Goal: Task Accomplishment & Management: Use online tool/utility

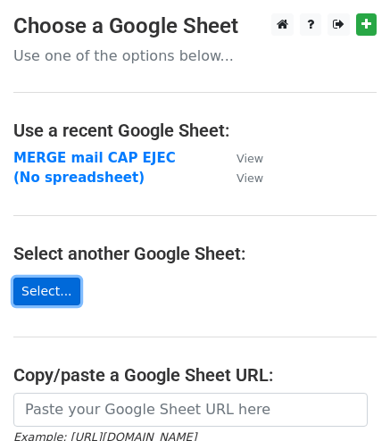
click at [47, 288] on link "Select..." at bounding box center [46, 291] width 67 height 28
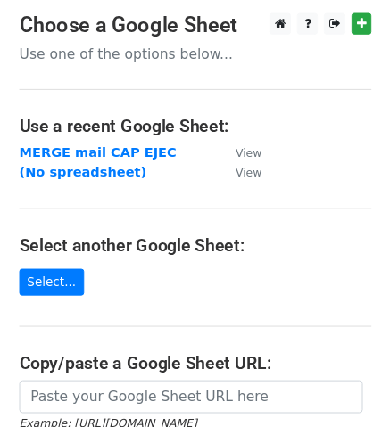
scroll to position [6, 0]
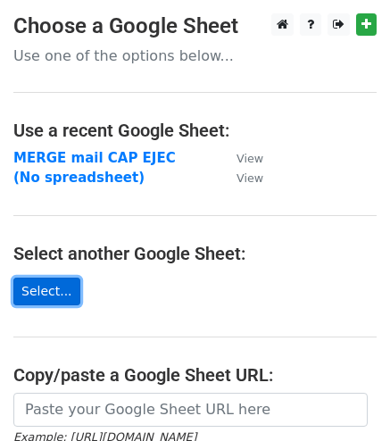
click at [37, 292] on link "Select..." at bounding box center [46, 291] width 67 height 28
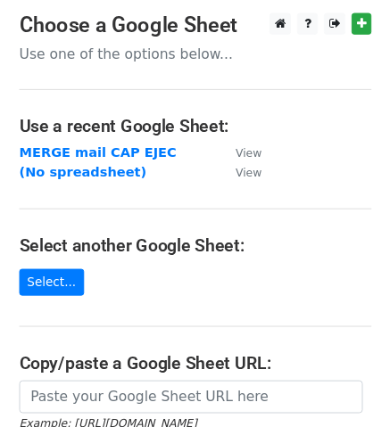
scroll to position [6, 0]
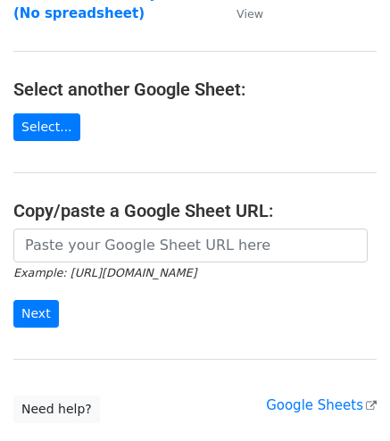
scroll to position [178, 0]
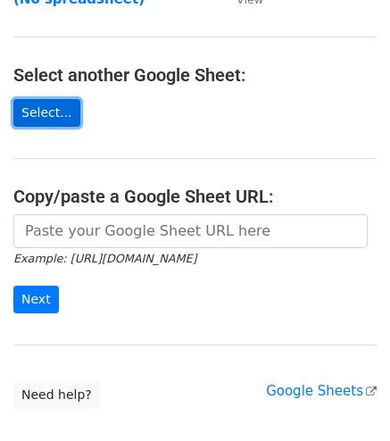
click at [47, 117] on link "Select..." at bounding box center [46, 113] width 67 height 28
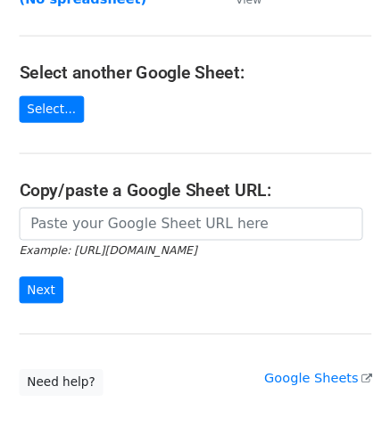
scroll to position [185, 0]
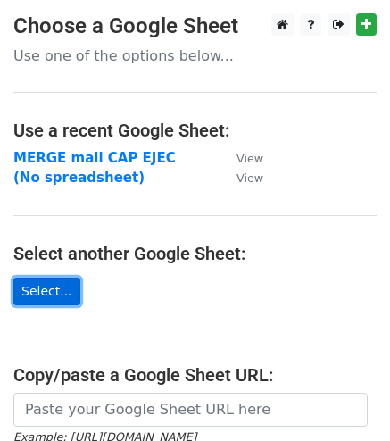
click at [42, 293] on link "Select..." at bounding box center [46, 291] width 67 height 28
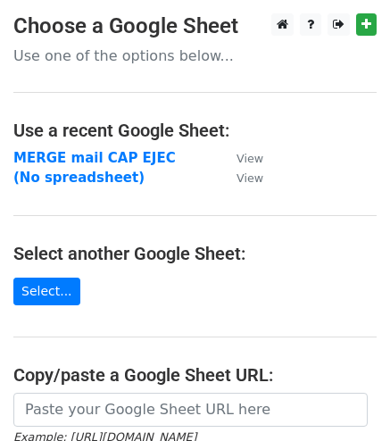
scroll to position [6, 0]
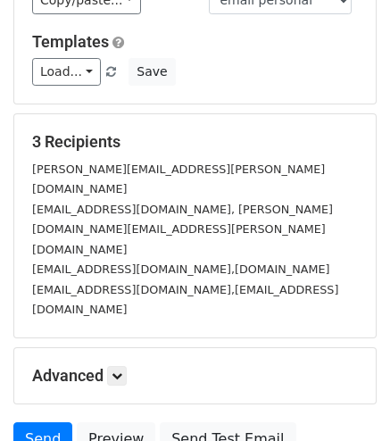
scroll to position [268, 0]
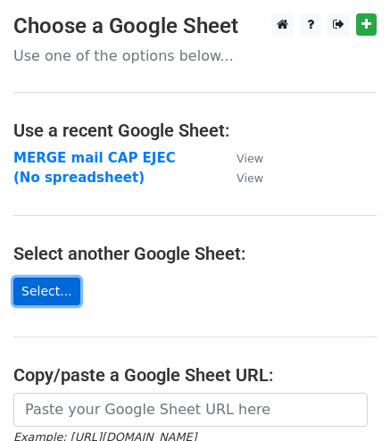
click at [47, 295] on link "Select..." at bounding box center [46, 291] width 67 height 28
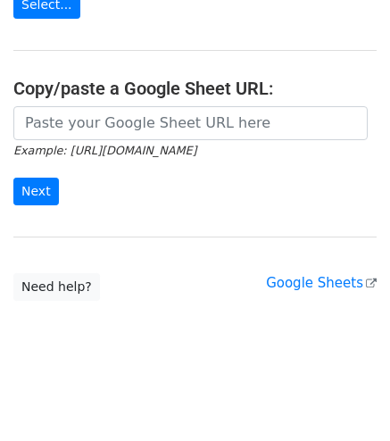
scroll to position [289, 0]
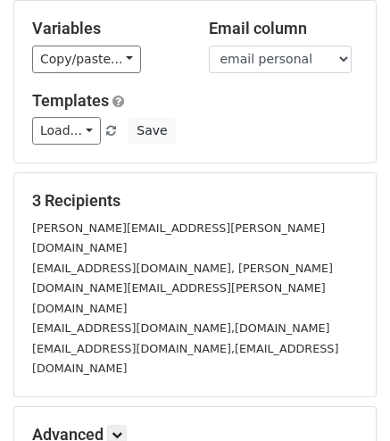
scroll to position [311, 0]
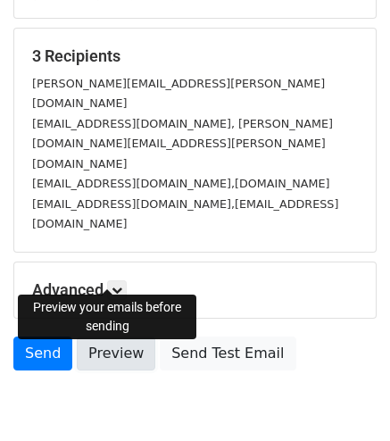
click at [113, 336] on link "Preview" at bounding box center [116, 353] width 78 height 34
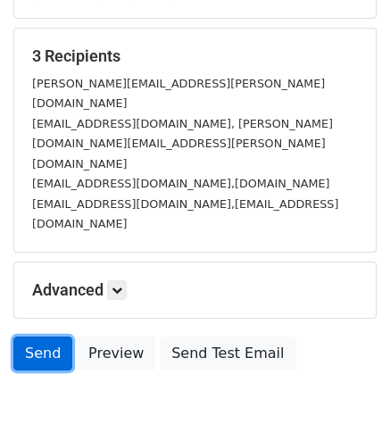
click at [40, 336] on link "Send" at bounding box center [42, 353] width 59 height 34
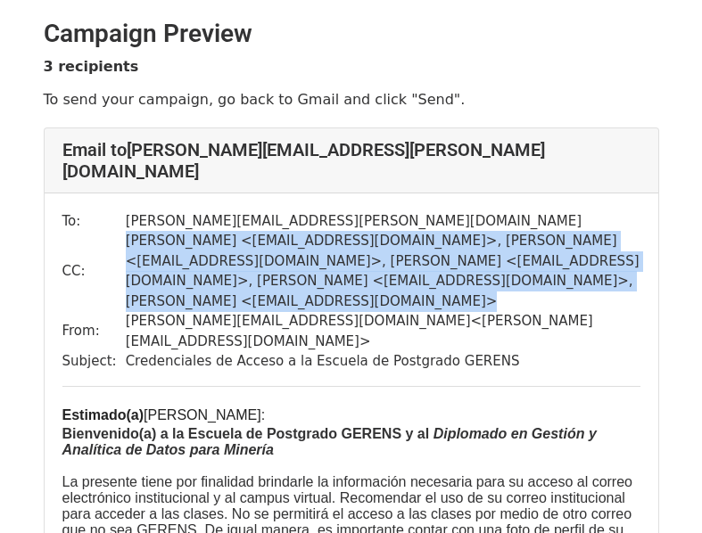
drag, startPoint x: 113, startPoint y: 217, endPoint x: 369, endPoint y: 259, distance: 259.4
click at [369, 259] on tr "CC: [PERSON_NAME] < [EMAIL_ADDRESS][DOMAIN_NAME] >, [PERSON_NAME] < [EMAIL_ADDR…" at bounding box center [351, 271] width 578 height 80
copy tr "[PERSON_NAME] < [EMAIL_ADDRESS][DOMAIN_NAME] >, [PERSON_NAME] < [EMAIL_ADDRESS]…"
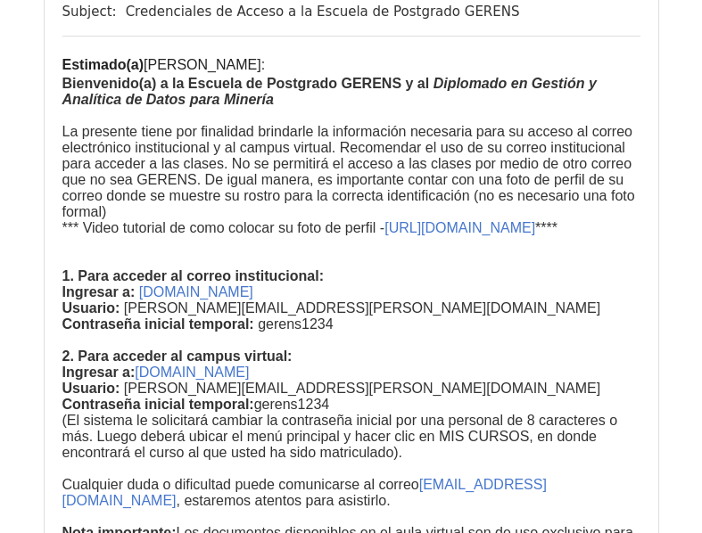
scroll to position [2520, 0]
